Goal: Task Accomplishment & Management: Manage account settings

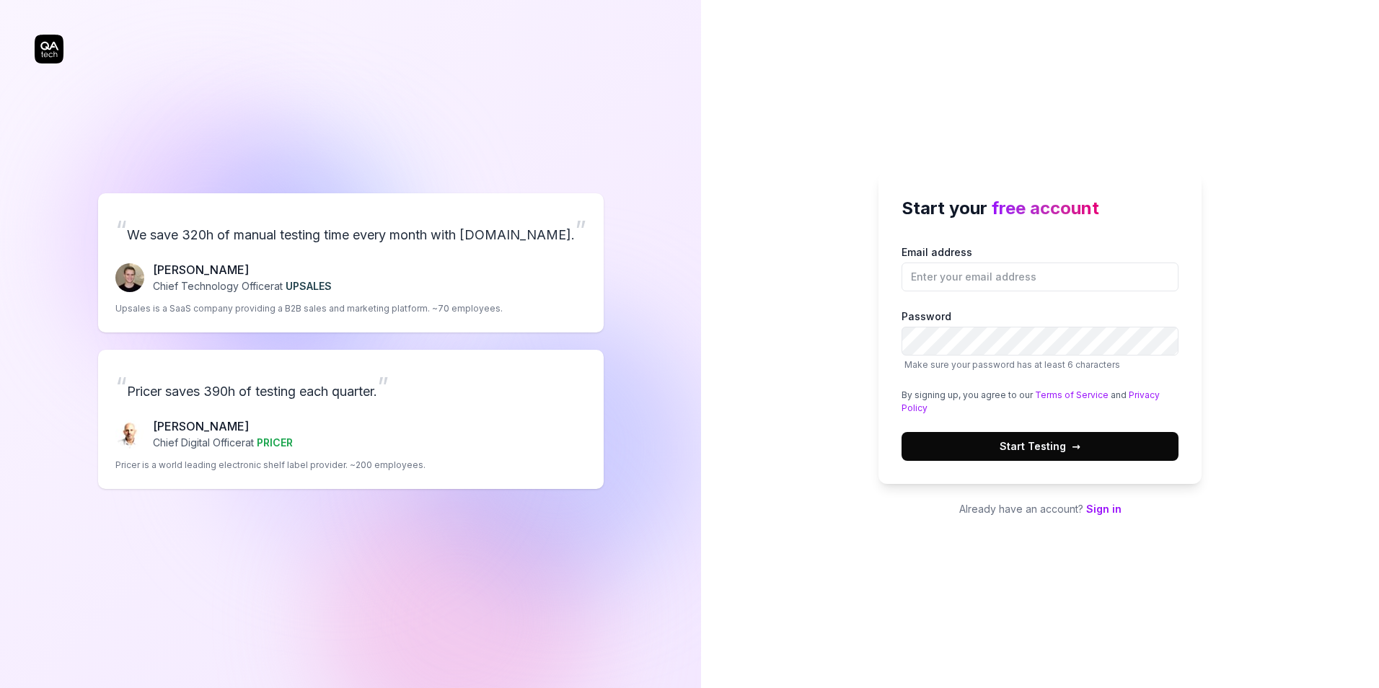
click at [1096, 507] on link "Sign in" at bounding box center [1103, 509] width 35 height 12
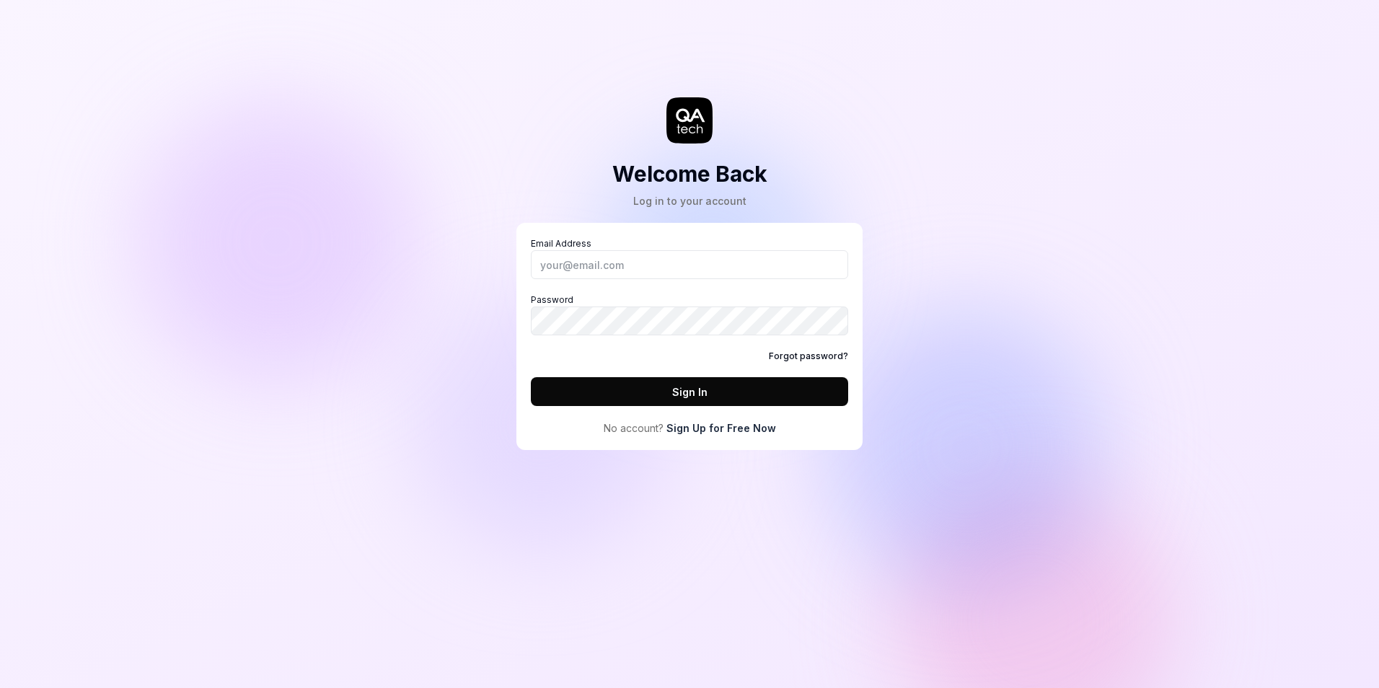
click at [591, 282] on div "Email Address Password Forgot password? Sign In" at bounding box center [689, 321] width 317 height 169
click at [590, 269] on input "Email Address" at bounding box center [689, 264] width 317 height 29
type input "[EMAIL_ADDRESS][PERSON_NAME][DOMAIN_NAME]"
click at [633, 384] on button "Sign In" at bounding box center [689, 391] width 317 height 29
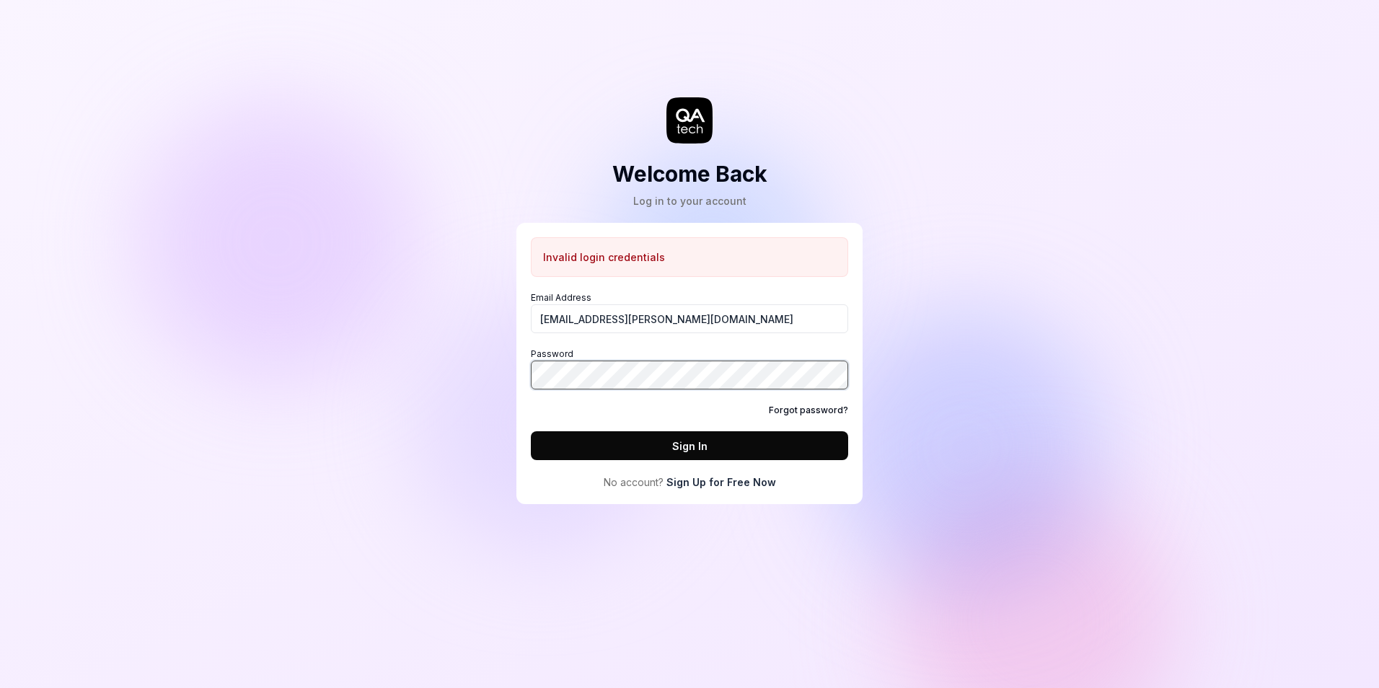
click at [499, 366] on div "Welcome Back Log in to your account Invalid login credentials Email Address [EM…" at bounding box center [689, 266] width 433 height 475
click at [531, 431] on button "Sign In" at bounding box center [689, 445] width 317 height 29
click at [583, 435] on button "Sign In" at bounding box center [689, 445] width 317 height 29
click at [801, 407] on link "Forgot password?" at bounding box center [808, 410] width 79 height 13
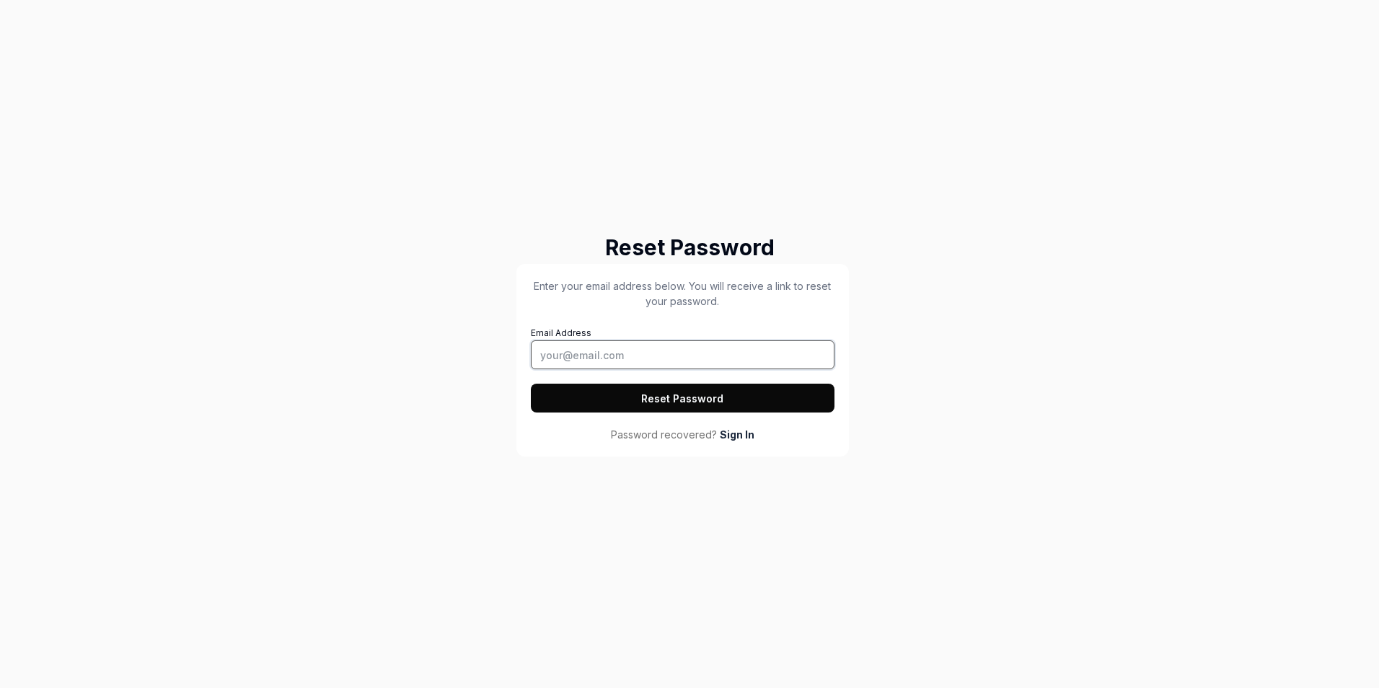
click at [608, 366] on input "Email Address" at bounding box center [683, 354] width 304 height 29
type input "[EMAIL_ADDRESS][PERSON_NAME][DOMAIN_NAME]"
click at [620, 393] on button "Reset Password" at bounding box center [683, 398] width 304 height 29
